Goal: Entertainment & Leisure: Browse casually

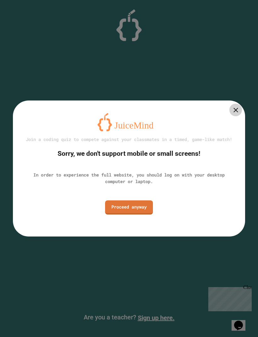
click at [143, 215] on link "Proceed anyway" at bounding box center [129, 207] width 48 height 14
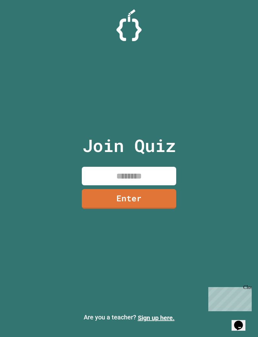
click at [147, 182] on input at bounding box center [129, 176] width 94 height 19
type input "********"
click at [166, 206] on link "Enter" at bounding box center [129, 199] width 94 height 20
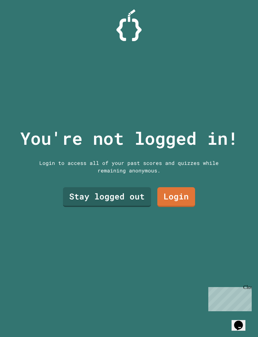
click at [146, 207] on link "Stay logged out" at bounding box center [107, 197] width 88 height 20
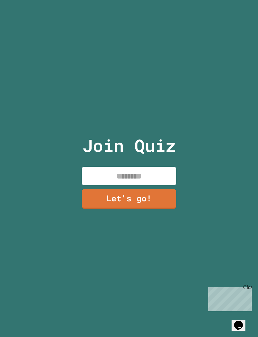
click at [161, 185] on input at bounding box center [129, 176] width 94 height 19
type input "***"
click at [153, 209] on link "Let's go!" at bounding box center [129, 199] width 94 height 20
click at [129, 0] on div at bounding box center [129, 0] width 0 height 0
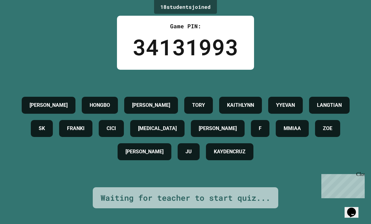
click at [257, 176] on div "Close" at bounding box center [360, 176] width 8 height 8
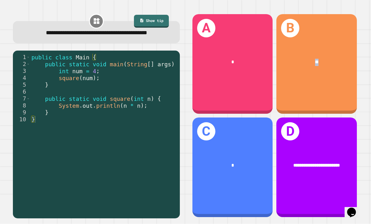
click at [257, 92] on div "B **" at bounding box center [316, 64] width 80 height 100
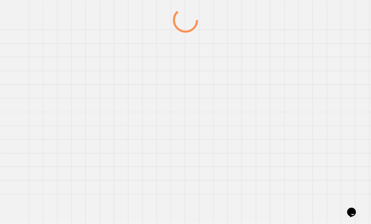
click at [257, 92] on div at bounding box center [186, 116] width 356 height 216
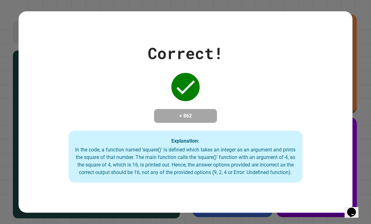
scroll to position [20, 0]
click at [257, 108] on div "Correct! + 862 Explanation: In the code, a function named 'square()' is defined…" at bounding box center [185, 112] width 371 height 224
click at [257, 119] on div "Correct! + 862 Explanation: In the code, a function named 'square()' is defined…" at bounding box center [185, 112] width 371 height 224
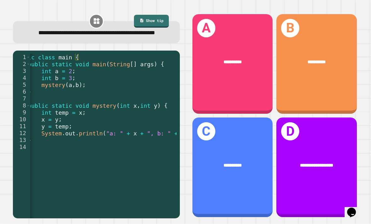
scroll to position [0, 0]
click at [257, 62] on div "**********" at bounding box center [316, 62] width 80 height 25
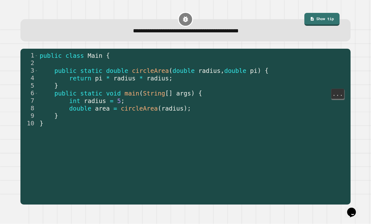
click at [161, 96] on span "String" at bounding box center [154, 93] width 22 height 7
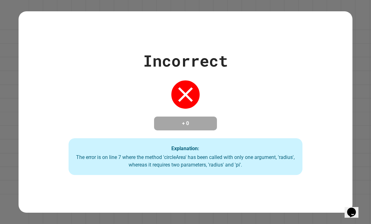
click at [257, 149] on div "Incorrect + 0 Explanation: The error is on line 7 where the method 'circleArea'…" at bounding box center [186, 112] width 334 height 126
click at [257, 121] on div "Incorrect + 0 Explanation: The error is on line 7 where the method 'circleArea'…" at bounding box center [185, 112] width 371 height 224
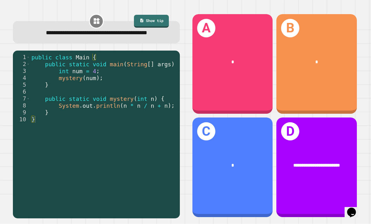
scroll to position [0, 4]
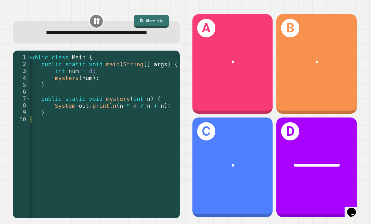
click at [257, 58] on div "*" at bounding box center [316, 62] width 80 height 25
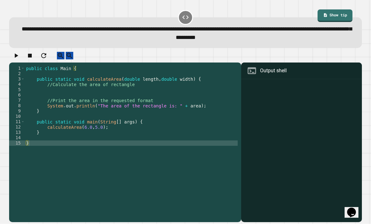
click at [122, 130] on div "public class Main { public static void calculateArea ( double length , double w…" at bounding box center [131, 151] width 213 height 171
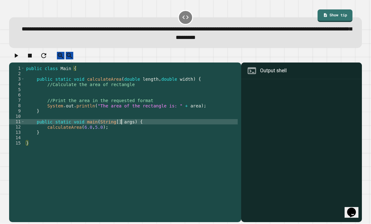
click at [122, 130] on div "public class Main { public static void calculateArea ( double length , double w…" at bounding box center [131, 151] width 213 height 171
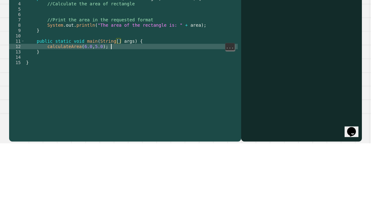
click at [118, 66] on div "public class Main { public static void calculateArea ( double length , double w…" at bounding box center [131, 151] width 213 height 171
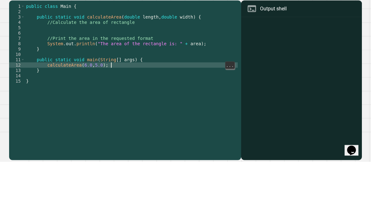
click at [140, 66] on div "public class Main { public static void calculateArea ( double length , double w…" at bounding box center [131, 151] width 213 height 171
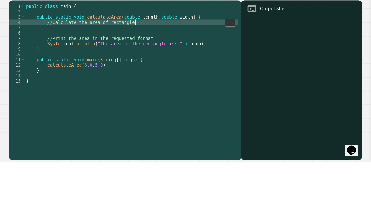
type textarea "**********"
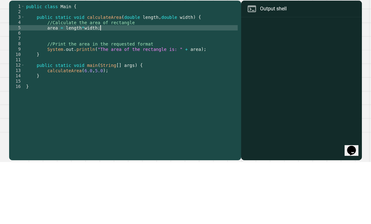
scroll to position [20, 0]
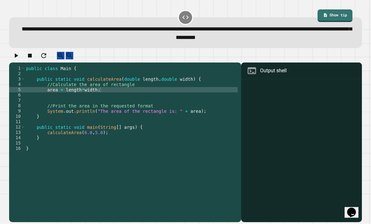
click at [17, 52] on icon "button" at bounding box center [16, 56] width 8 height 8
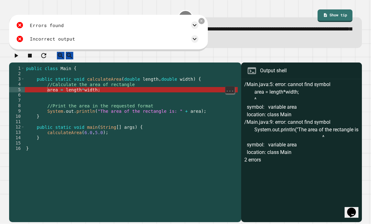
click at [47, 76] on div "public class Main { public static void calculateArea ( double length , double w…" at bounding box center [131, 151] width 213 height 171
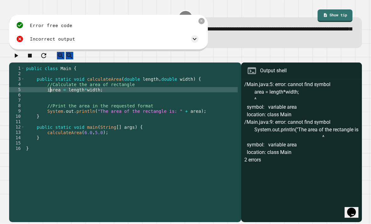
scroll to position [0, 2]
click at [18, 53] on icon "button" at bounding box center [16, 55] width 3 height 4
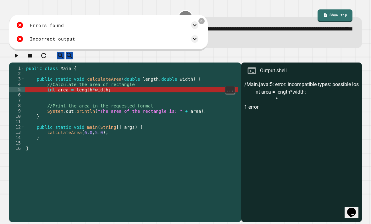
click at [55, 76] on div "public class Main { public static void calculateArea ( double length , double w…" at bounding box center [131, 151] width 213 height 171
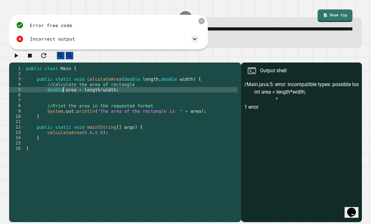
scroll to position [0, 3]
type textarea "**********"
click at [17, 52] on icon "button" at bounding box center [16, 56] width 8 height 8
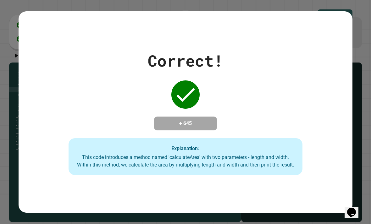
click at [257, 87] on div "Correct! + 645 Explanation: This code introduces a method named 'calculateArea'…" at bounding box center [185, 112] width 371 height 224
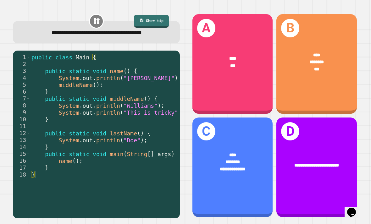
click at [230, 126] on div "**********" at bounding box center [232, 167] width 80 height 100
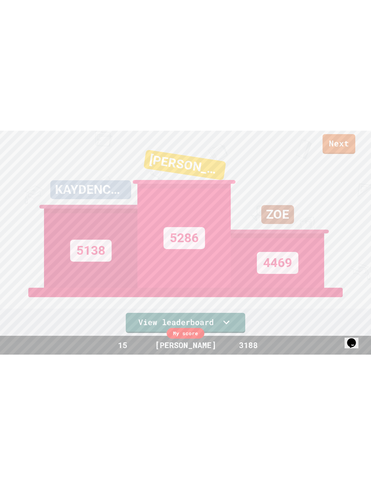
scroll to position [0, 0]
